Goal: Information Seeking & Learning: Learn about a topic

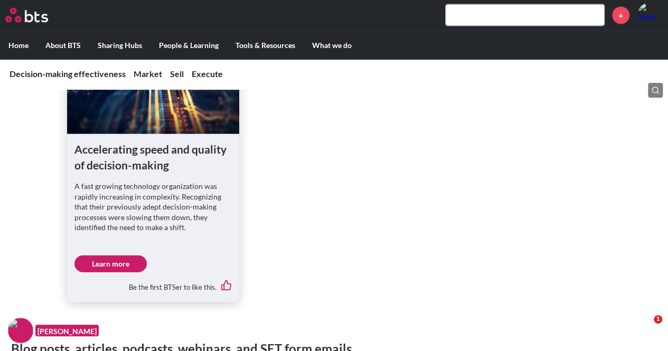
scroll to position [739, 0]
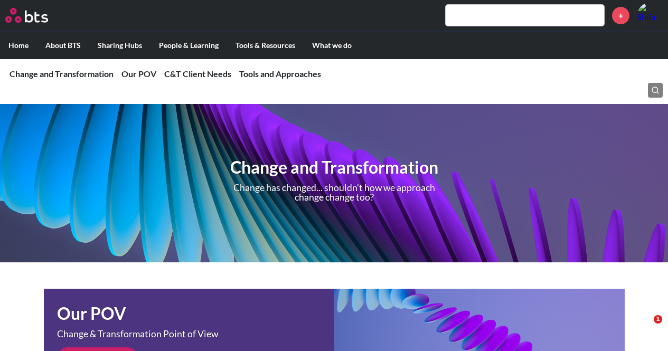
scroll to position [739, 0]
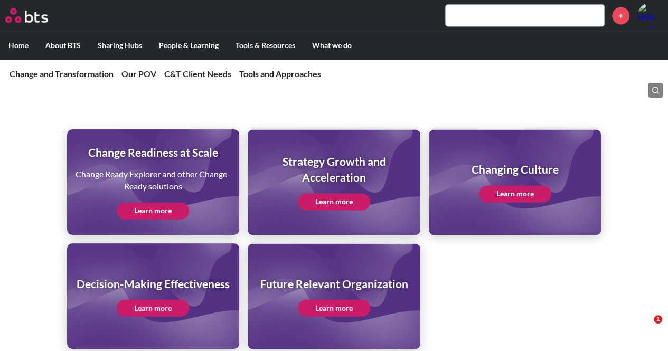
click at [168, 215] on link "Learn more" at bounding box center [153, 210] width 72 height 17
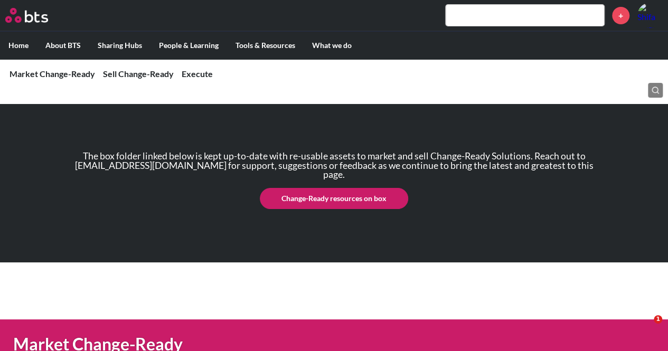
click at [323, 195] on link "Change-Ready resources on box" at bounding box center [334, 198] width 148 height 21
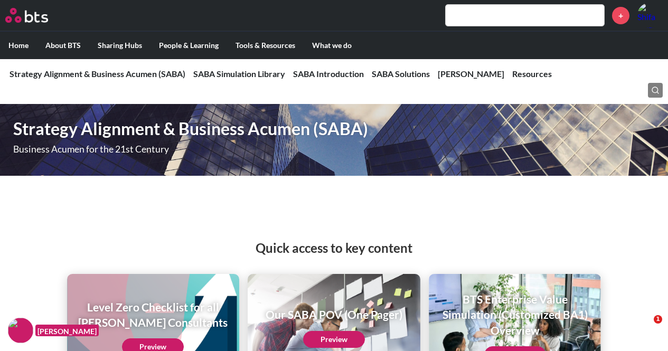
scroll to position [1585, 0]
